Goal: Use online tool/utility: Utilize a website feature to perform a specific function

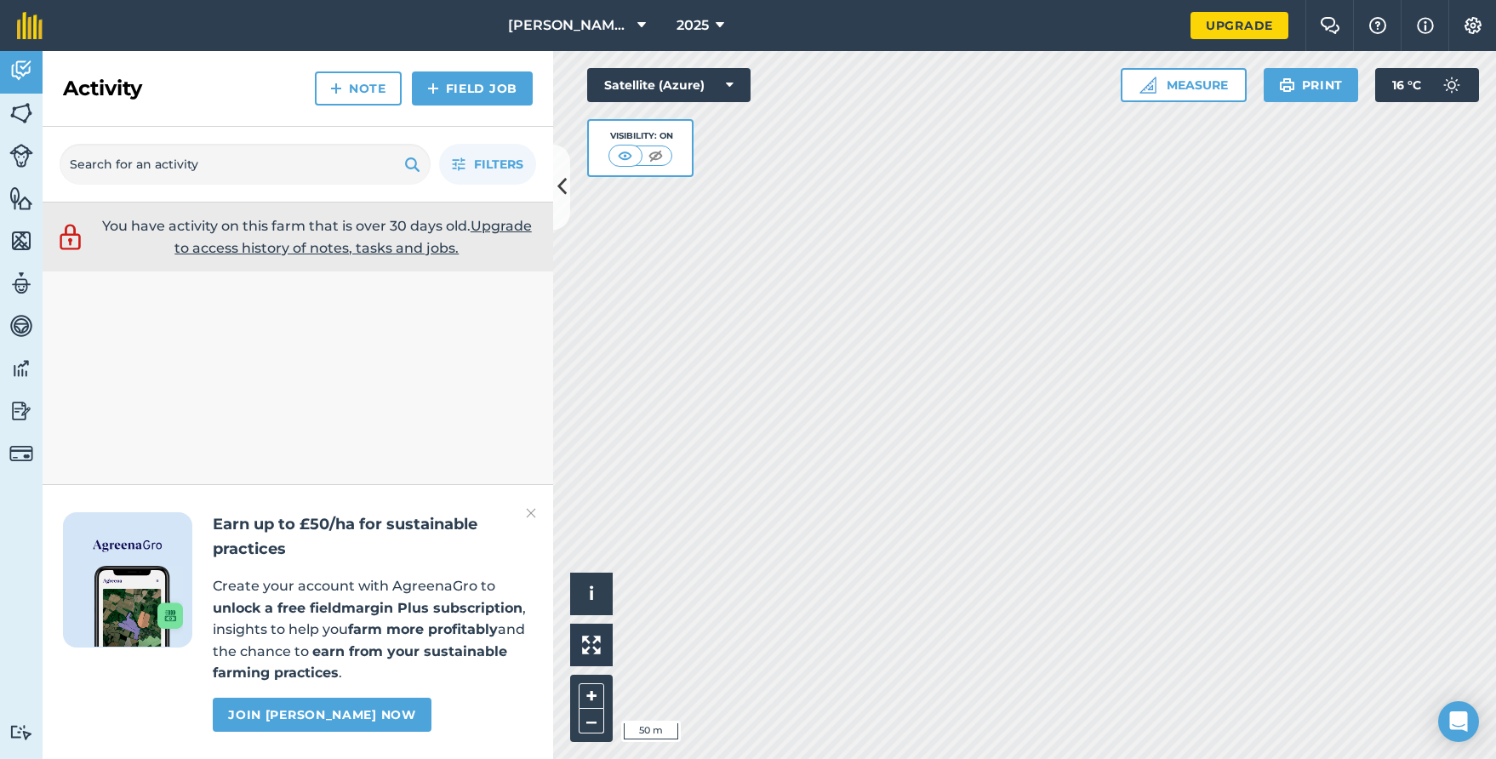
click at [1143, 86] on img at bounding box center [1147, 85] width 17 height 17
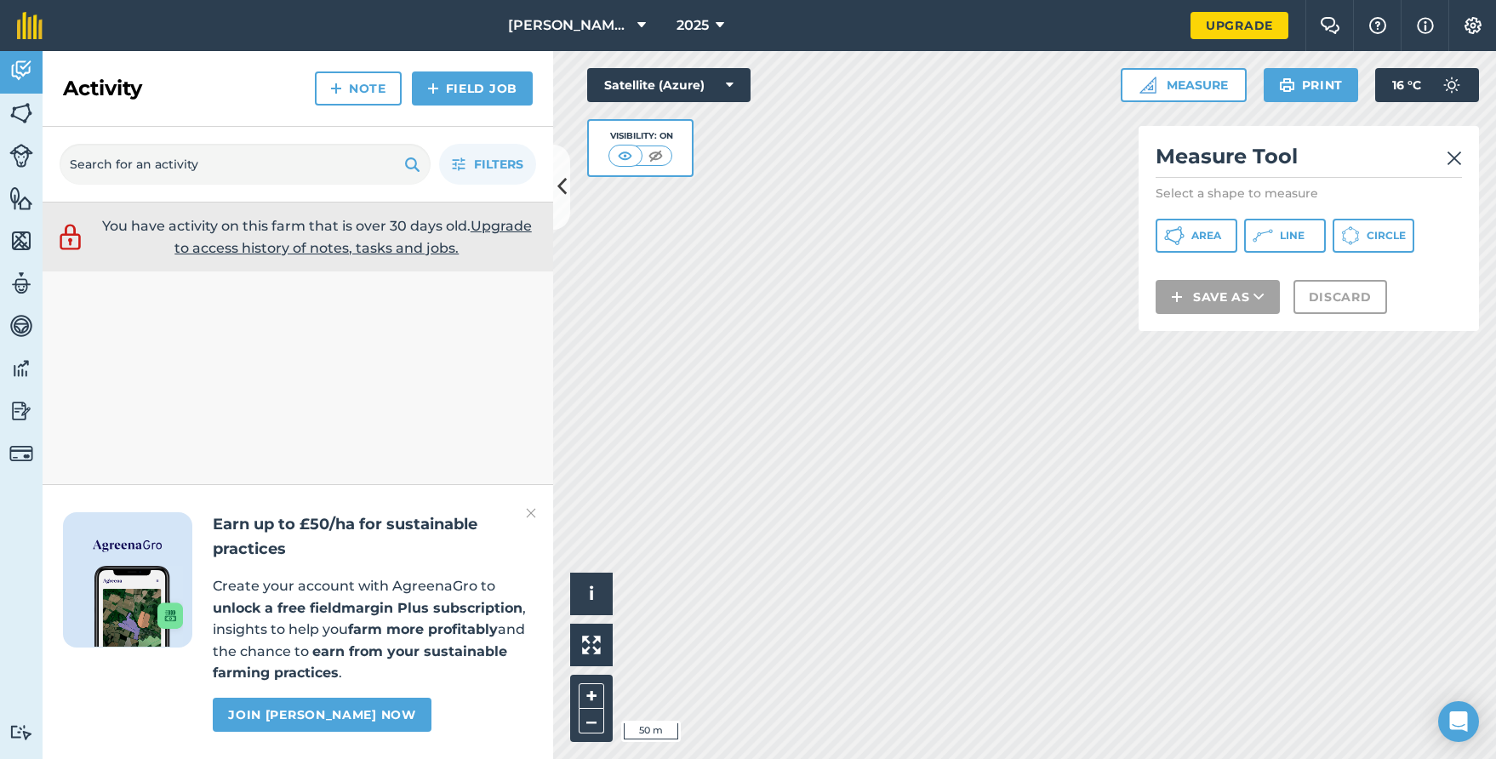
click at [1178, 234] on icon at bounding box center [1174, 236] width 20 height 20
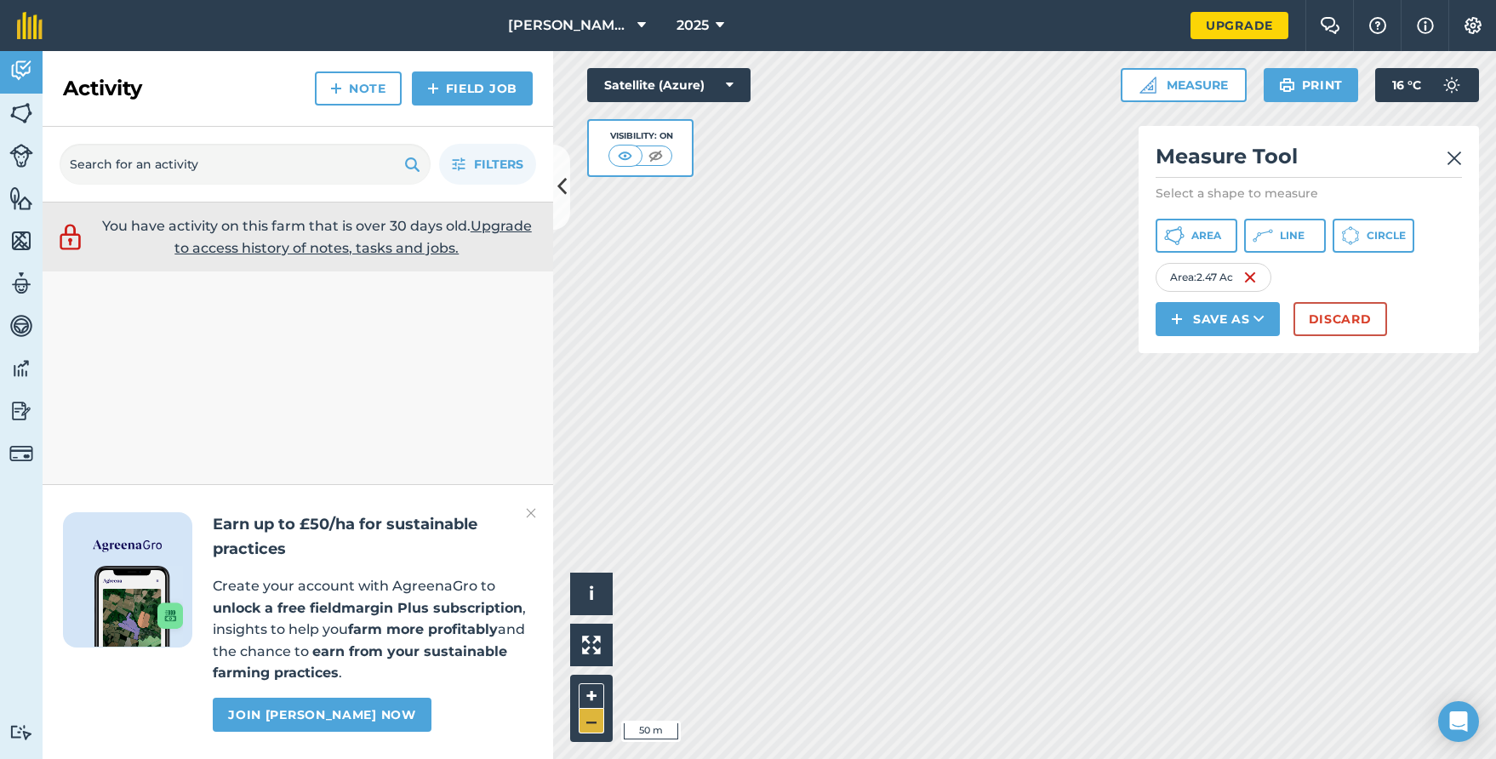
click at [591, 723] on button "–" at bounding box center [592, 721] width 26 height 25
click at [1459, 156] on img at bounding box center [1454, 158] width 15 height 20
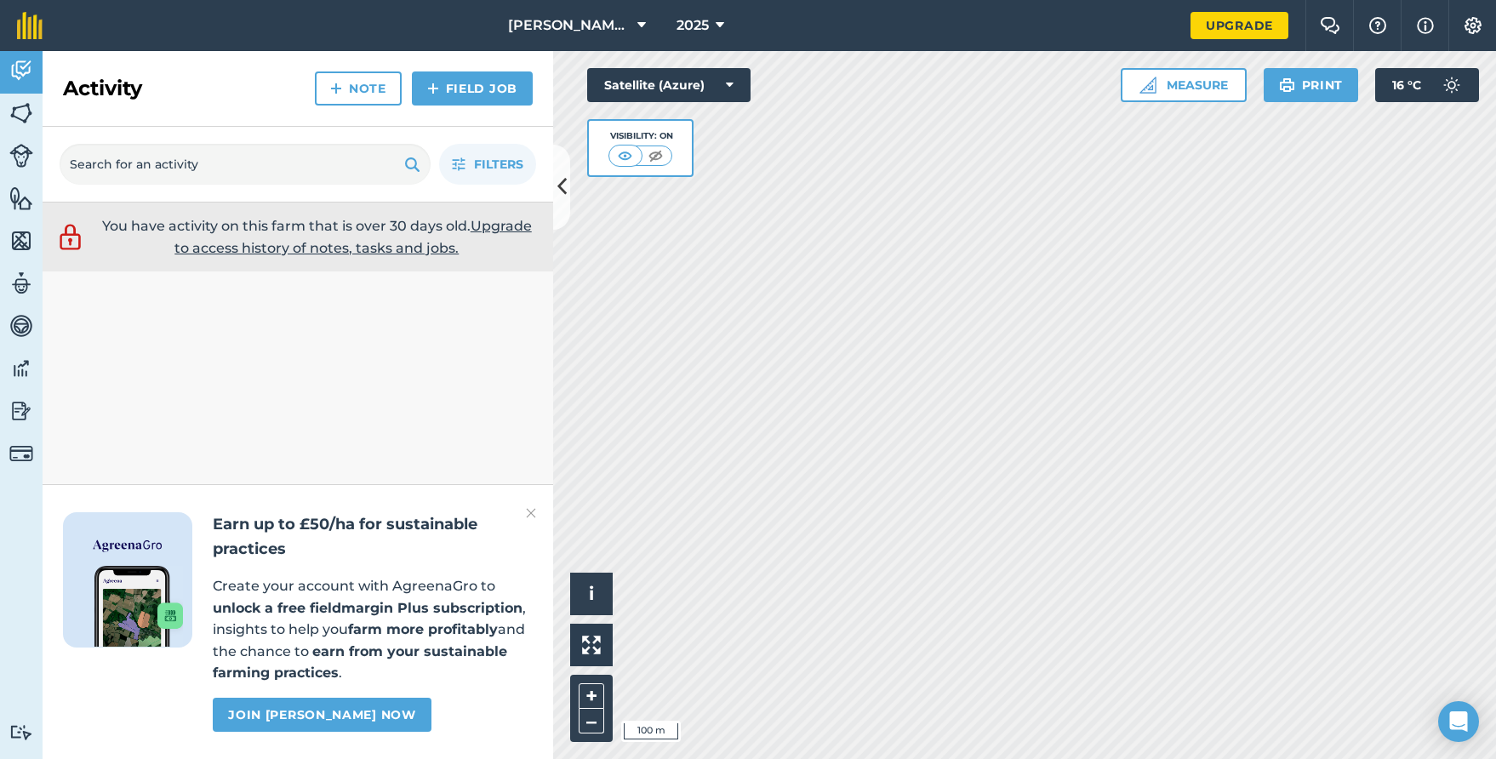
click at [1145, 85] on img at bounding box center [1147, 85] width 17 height 17
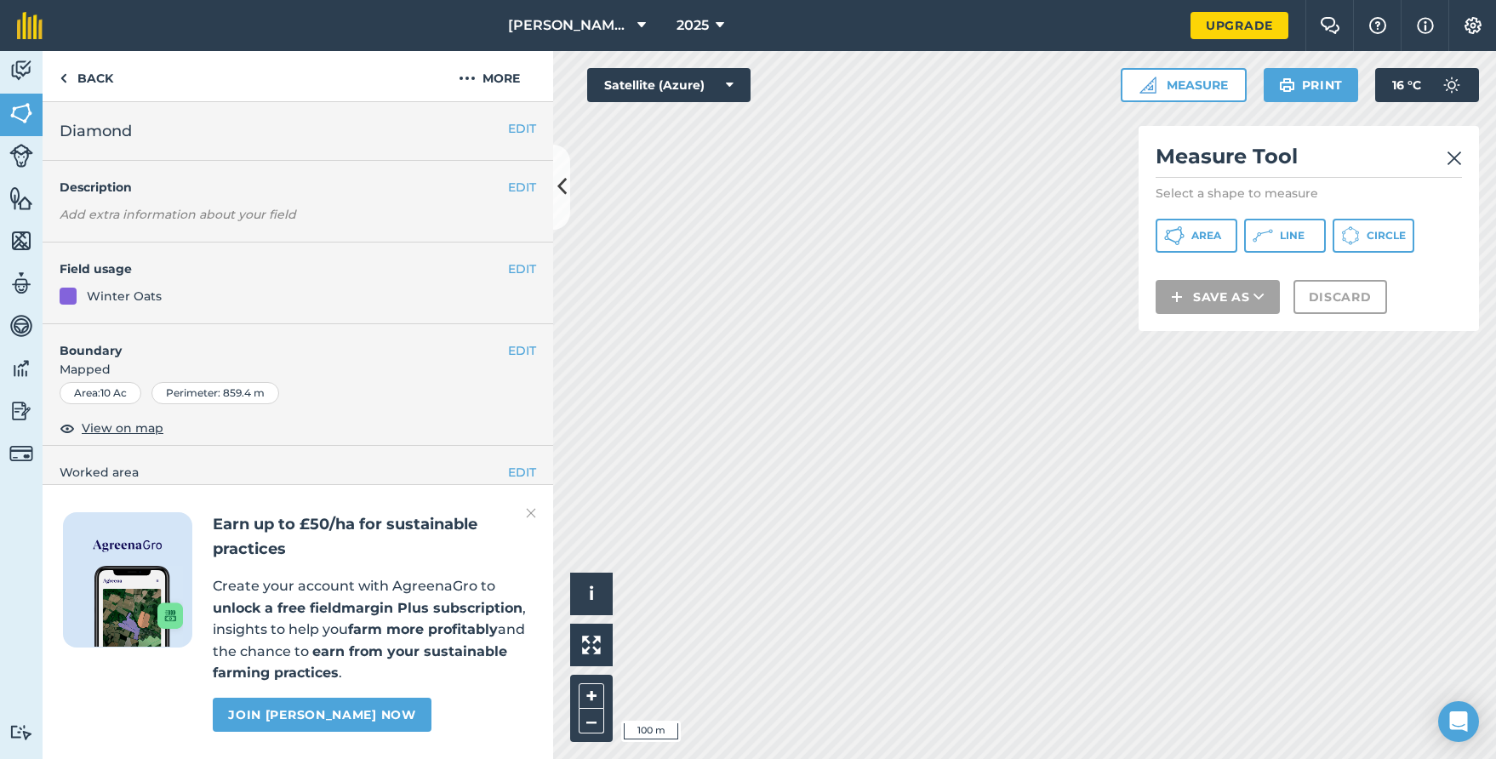
click at [562, 185] on icon at bounding box center [561, 187] width 9 height 30
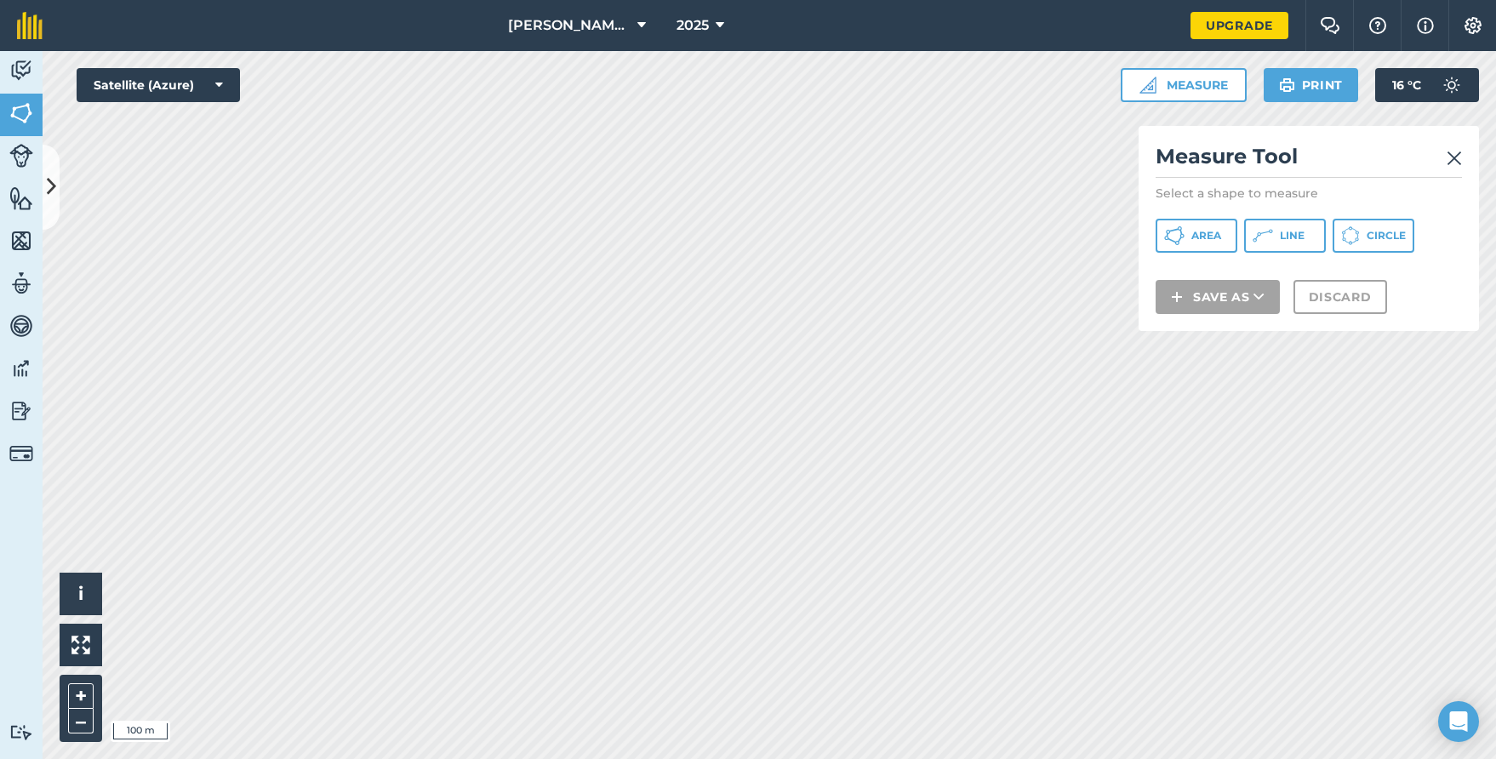
click at [1178, 231] on icon at bounding box center [1174, 236] width 20 height 20
